Goal: Navigation & Orientation: Find specific page/section

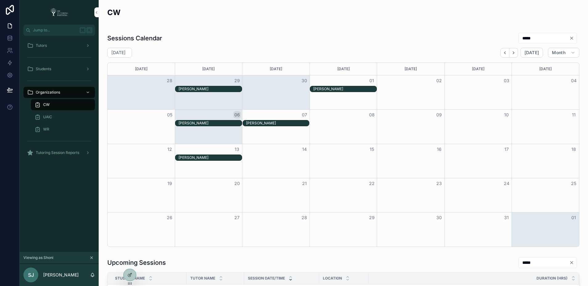
scroll to position [275, 0]
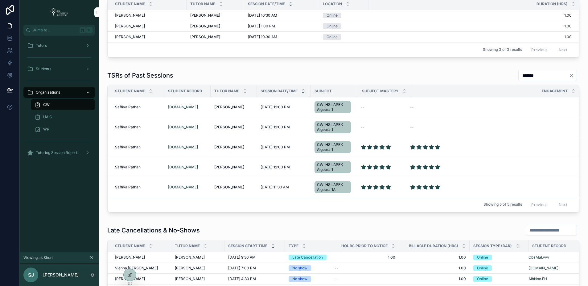
click at [0, 0] on icon at bounding box center [0, 0] width 0 height 0
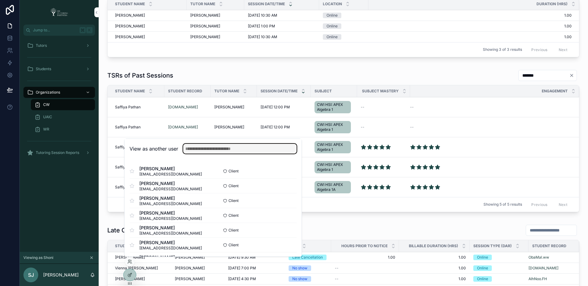
click at [206, 150] on input "text" at bounding box center [239, 149] width 113 height 10
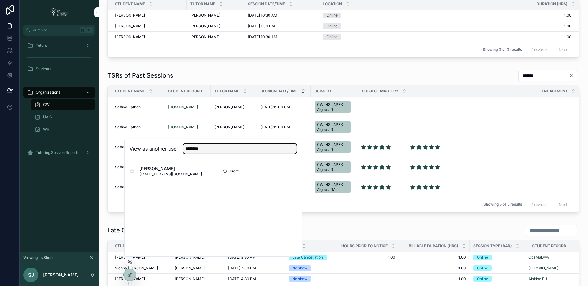
type input "********"
click at [0, 0] on button "Select" at bounding box center [0, 0] width 0 height 0
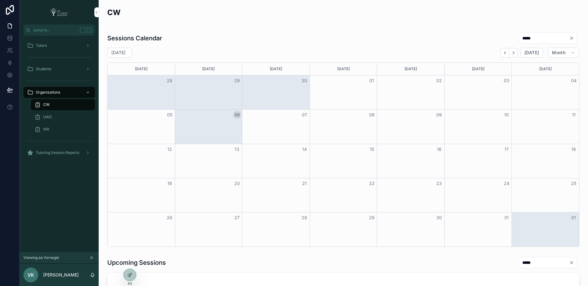
scroll to position [241, 0]
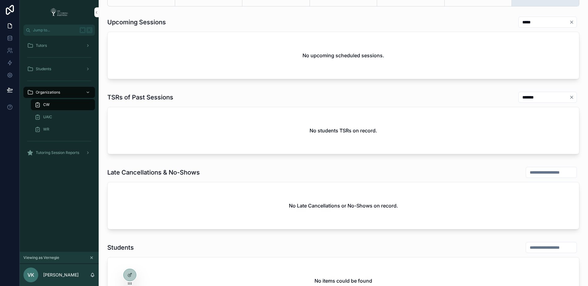
click at [56, 45] on div "Tutors" at bounding box center [59, 46] width 64 height 10
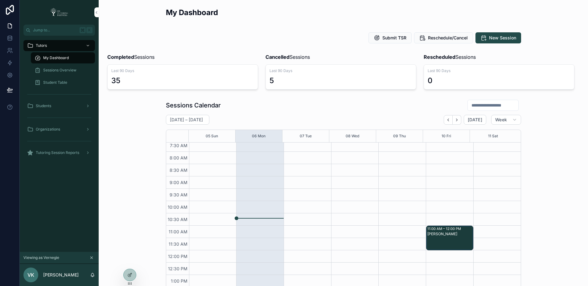
scroll to position [37, 0]
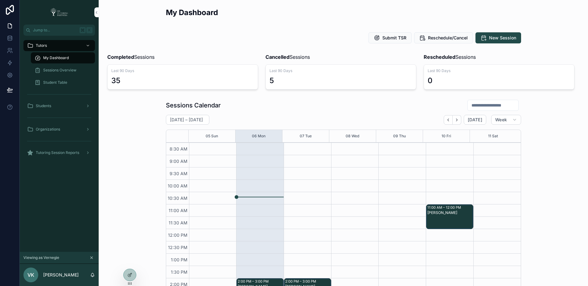
click at [66, 71] on span "Sessions Overview" at bounding box center [59, 70] width 33 height 5
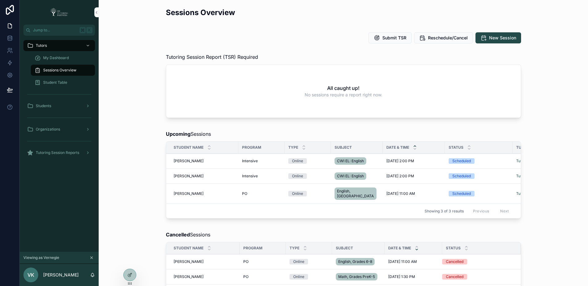
click at [131, 50] on div "Sessions Overview Submit TSR Reschedule/Cancel New Session Tutoring Session Rep…" at bounding box center [343, 267] width 489 height 535
click at [0, 0] on div at bounding box center [0, 0] width 0 height 0
click at [0, 0] on icon at bounding box center [0, 0] width 0 height 0
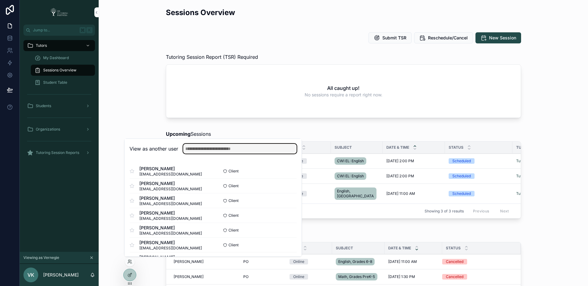
click at [213, 147] on input "text" at bounding box center [239, 149] width 113 height 10
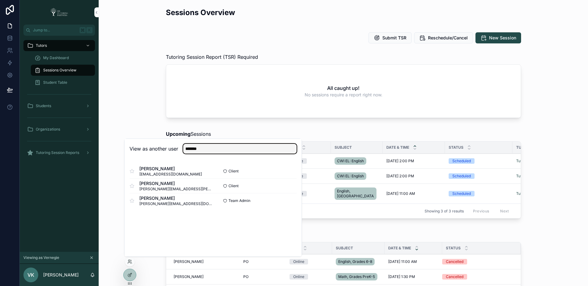
type input "*******"
click at [0, 0] on button "Select" at bounding box center [0, 0] width 0 height 0
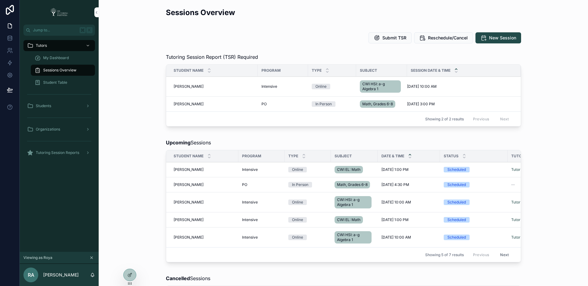
click at [200, 35] on div "Submit TSR Reschedule/Cancel New Session" at bounding box center [343, 37] width 355 height 11
click at [64, 60] on span "My Dashboard" at bounding box center [56, 58] width 26 height 5
